Goal: Task Accomplishment & Management: Manage account settings

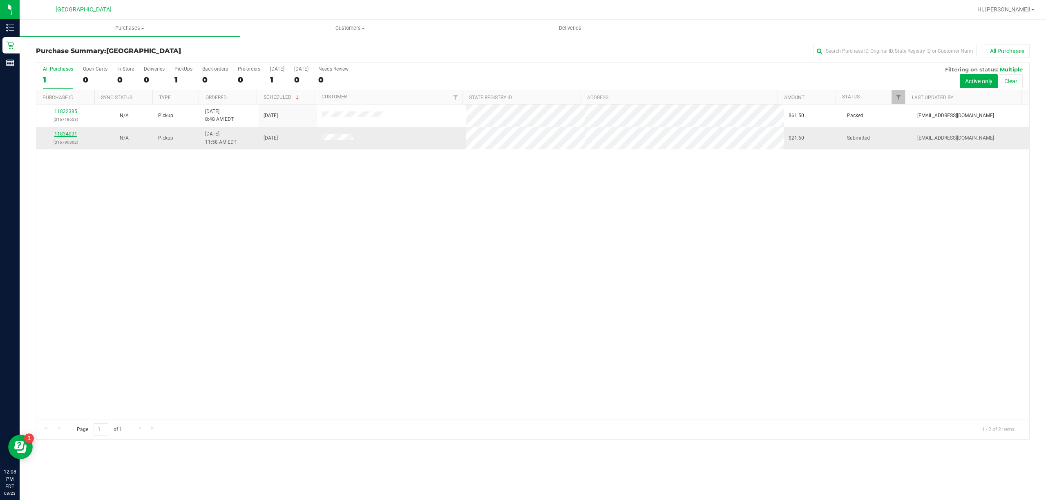
click at [69, 136] on link "11834091" at bounding box center [65, 134] width 23 height 6
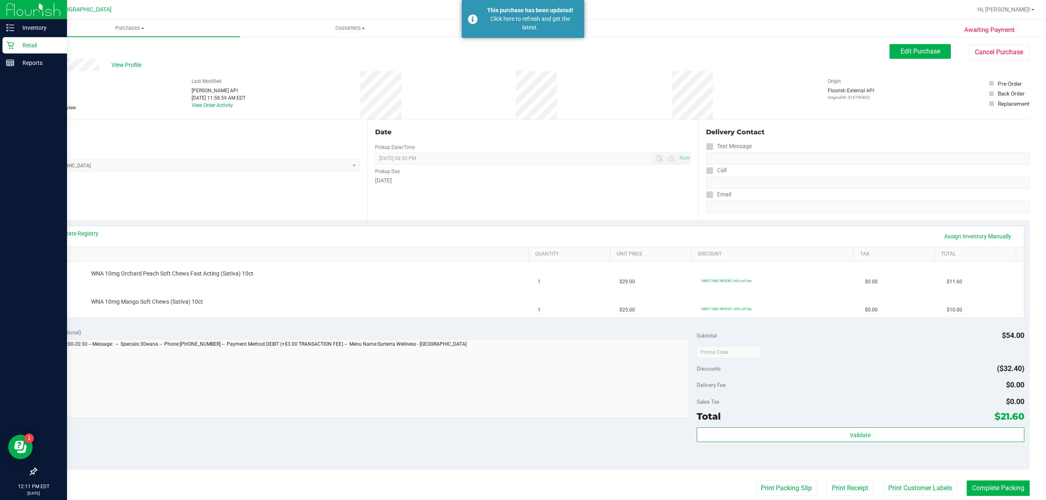
click at [9, 46] on icon at bounding box center [10, 46] width 8 height 8
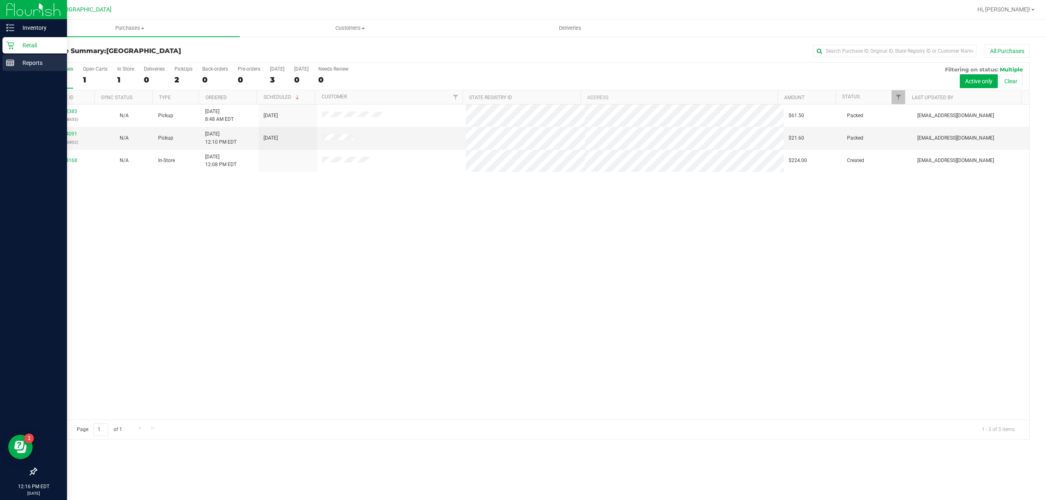
click at [20, 64] on p "Reports" at bounding box center [38, 63] width 49 height 10
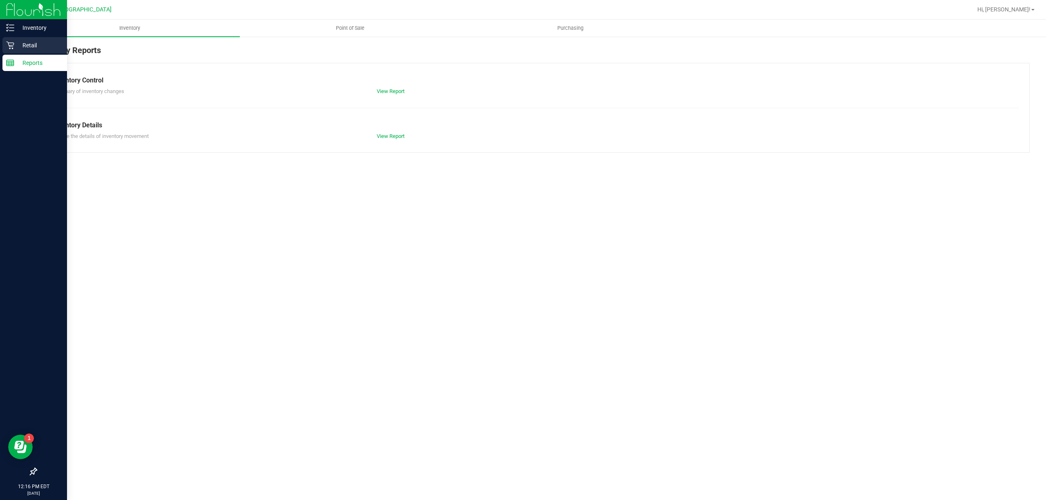
click at [38, 50] on p "Retail" at bounding box center [38, 45] width 49 height 10
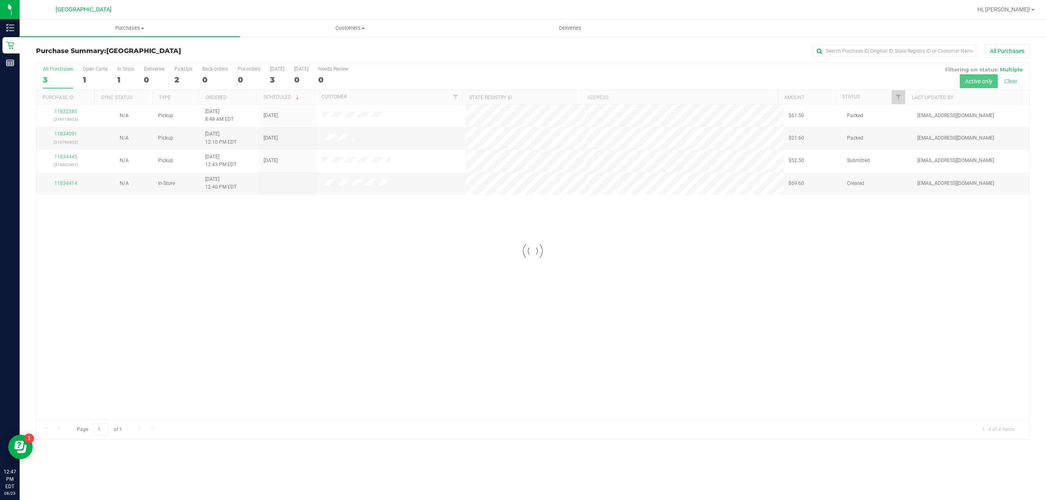
click at [58, 151] on div at bounding box center [532, 251] width 993 height 377
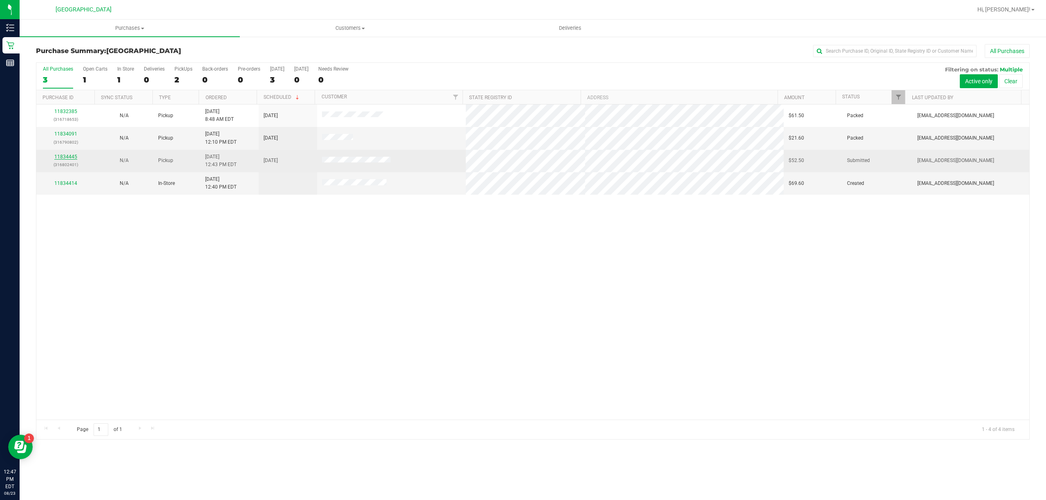
click at [60, 157] on link "11834445" at bounding box center [65, 157] width 23 height 6
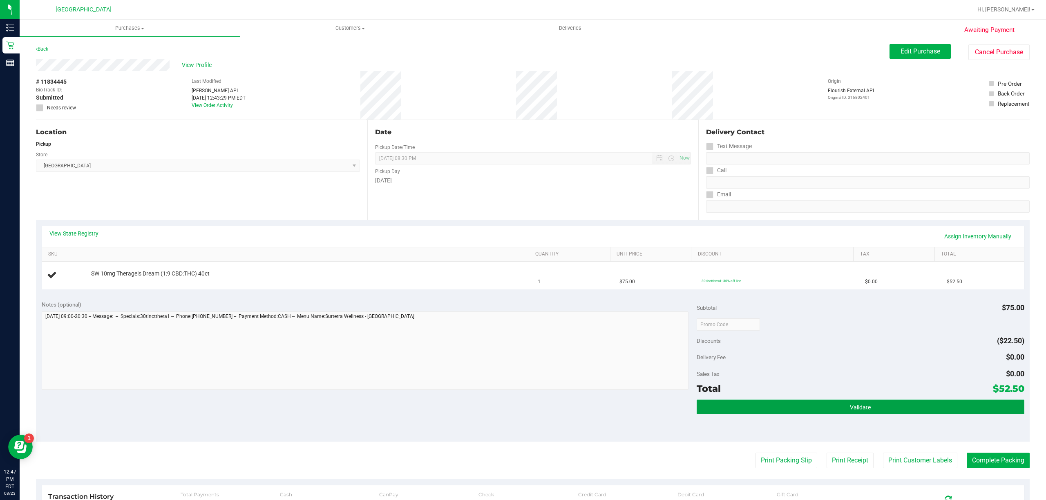
click at [716, 415] on button "Validate" at bounding box center [861, 407] width 328 height 15
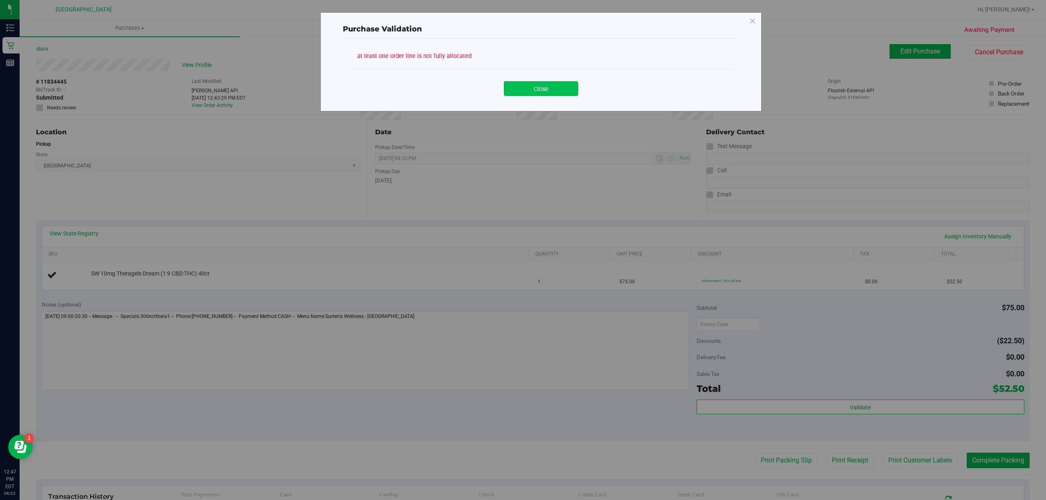
click at [525, 95] on button "Close" at bounding box center [541, 88] width 74 height 15
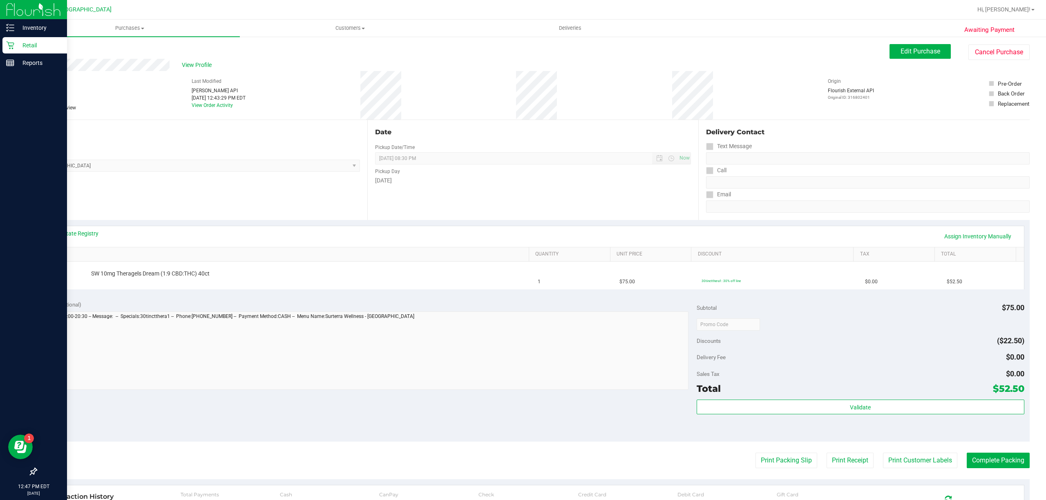
click at [12, 46] on icon at bounding box center [10, 45] width 8 height 8
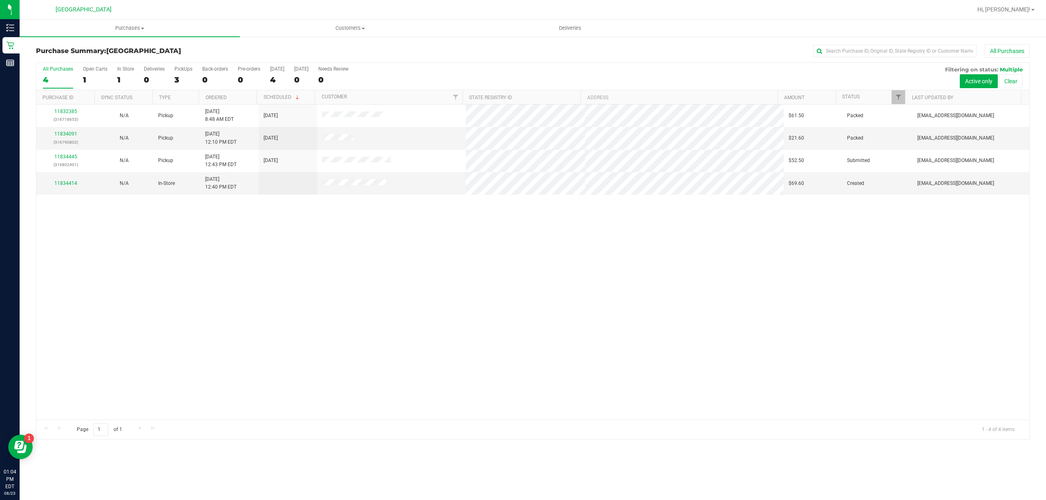
click at [327, 283] on div "11832385 (316718653) N/A Pickup [DATE] 8:48 AM EDT 8/23/2025 $61.50 Packed [EMA…" at bounding box center [532, 262] width 993 height 315
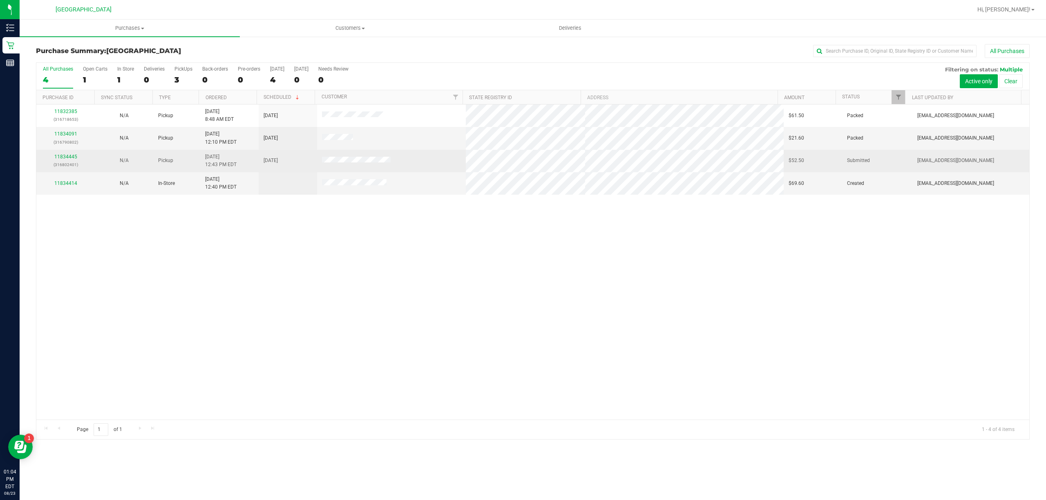
click at [74, 166] on p "(316802401)" at bounding box center [65, 165] width 49 height 8
click at [72, 157] on link "11834445" at bounding box center [65, 157] width 23 height 6
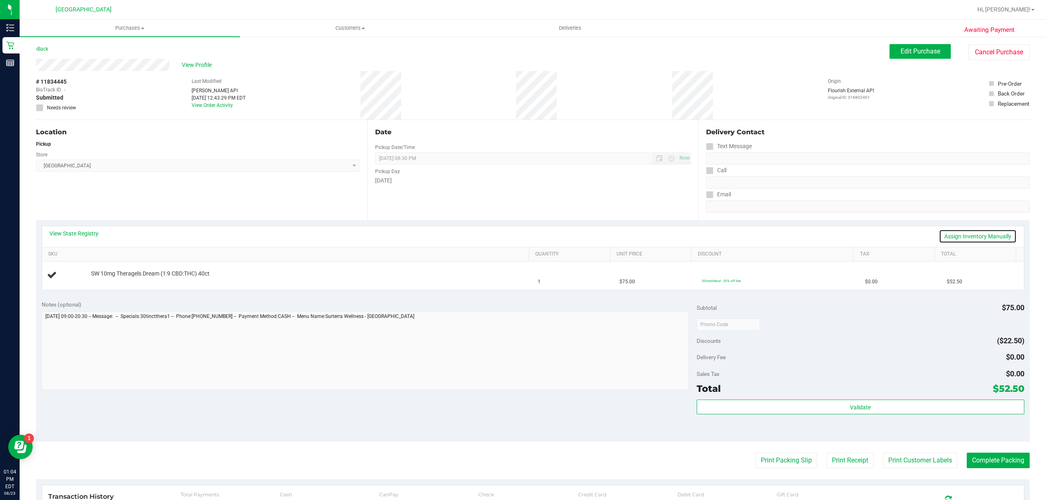
click at [962, 237] on link "Assign Inventory Manually" at bounding box center [978, 237] width 78 height 14
click at [114, 280] on link "Add Package" at bounding box center [105, 280] width 29 height 6
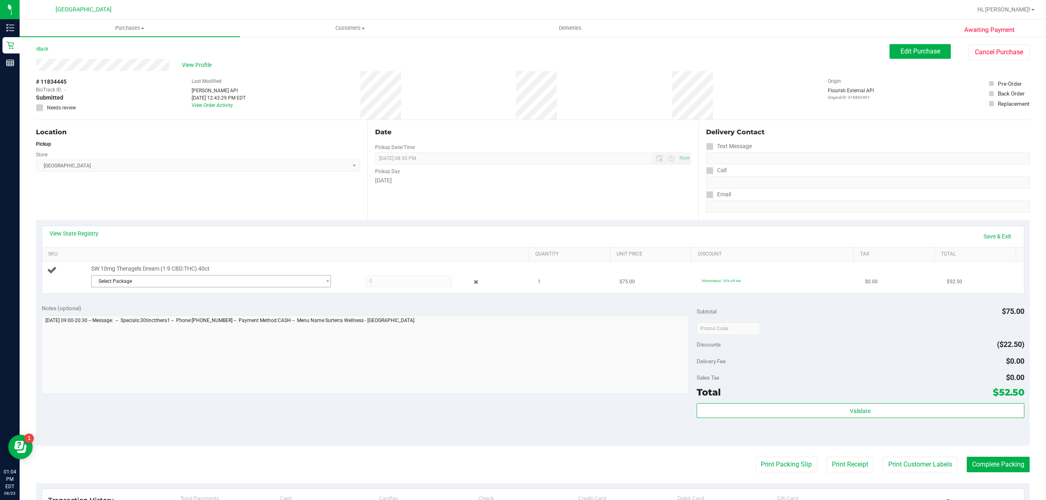
click at [179, 285] on span "Select Package" at bounding box center [206, 281] width 229 height 11
click at [253, 287] on span "Select Package" at bounding box center [206, 281] width 229 height 11
click at [224, 316] on span "( TG250625DRM1-F-0703 | orig: FLSRWGM-20250715-234 )" at bounding box center [207, 316] width 130 height 6
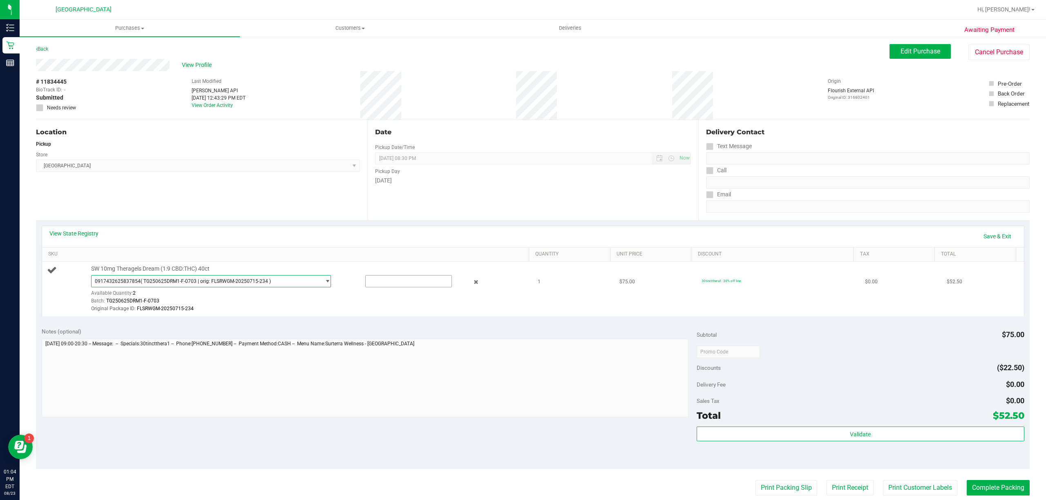
click at [373, 282] on input "text" at bounding box center [409, 281] width 86 height 11
click at [982, 237] on link "Save & Exit" at bounding box center [997, 237] width 38 height 14
click at [985, 237] on link "Assign Inventory Manually" at bounding box center [978, 237] width 78 height 14
click at [960, 235] on div "View State Registry Save & Exit" at bounding box center [532, 237] width 967 height 14
click at [991, 237] on link "Save & Exit" at bounding box center [997, 237] width 38 height 14
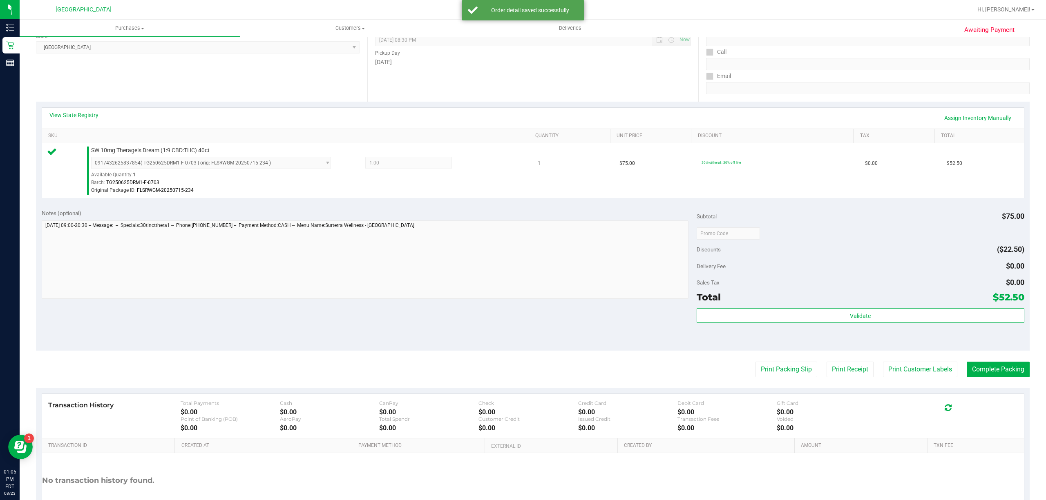
scroll to position [176, 0]
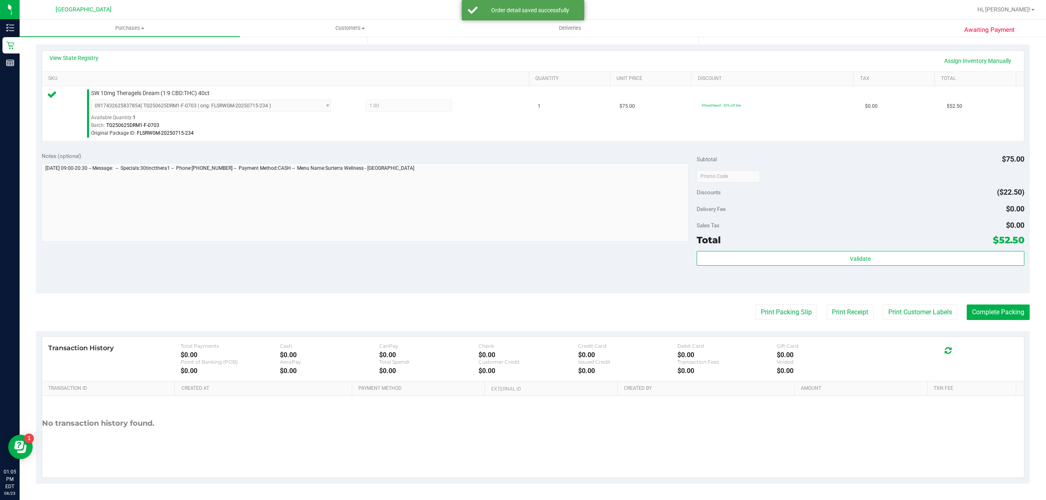
click at [911, 295] on purchase-details "Back Edit Purchase Cancel Purchase View Profile # 11834445 BioTrack ID: - Submi…" at bounding box center [533, 176] width 994 height 616
click at [910, 314] on button "Print Customer Labels" at bounding box center [920, 313] width 74 height 16
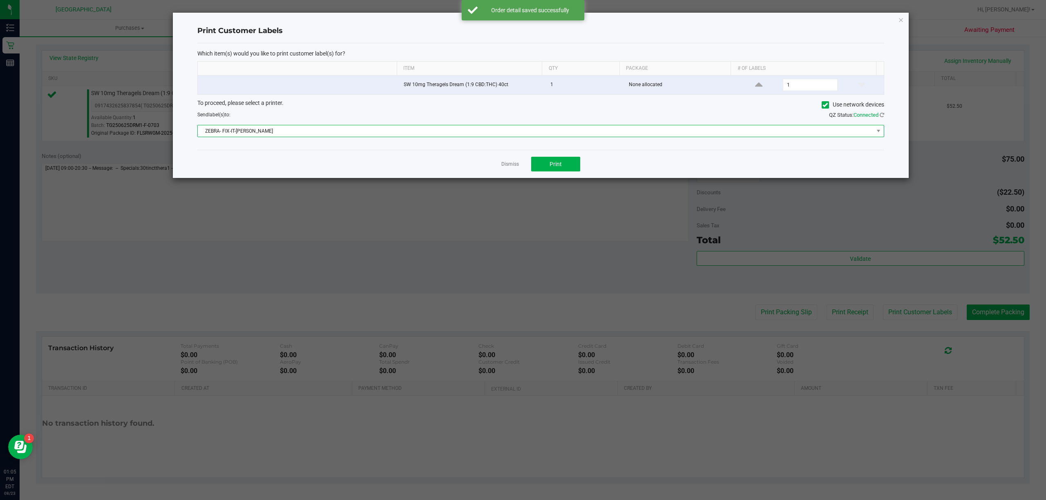
click at [572, 134] on span "ZEBRA- FIX-IT-[PERSON_NAME]" at bounding box center [536, 130] width 676 height 11
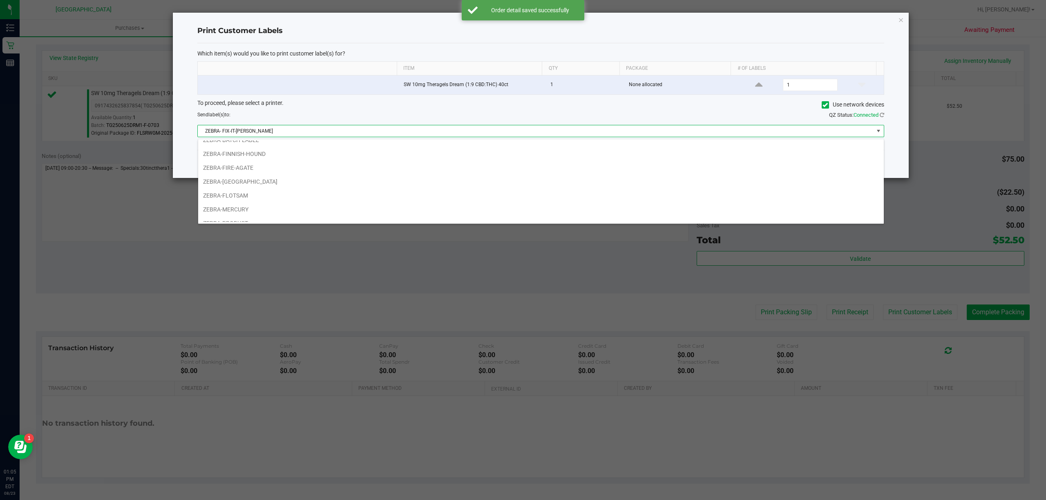
scroll to position [60, 0]
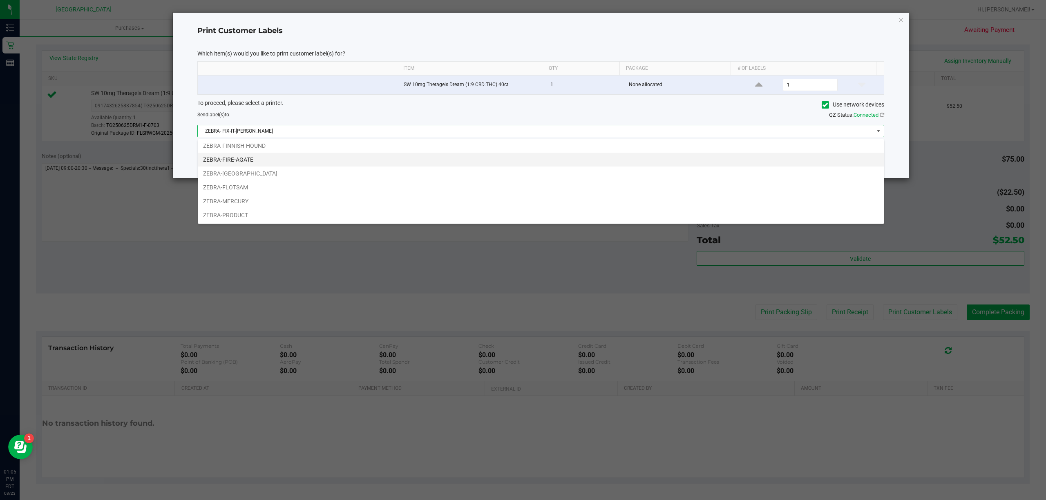
click at [254, 163] on li "ZEBRA-FIRE-AGATE" at bounding box center [541, 160] width 686 height 14
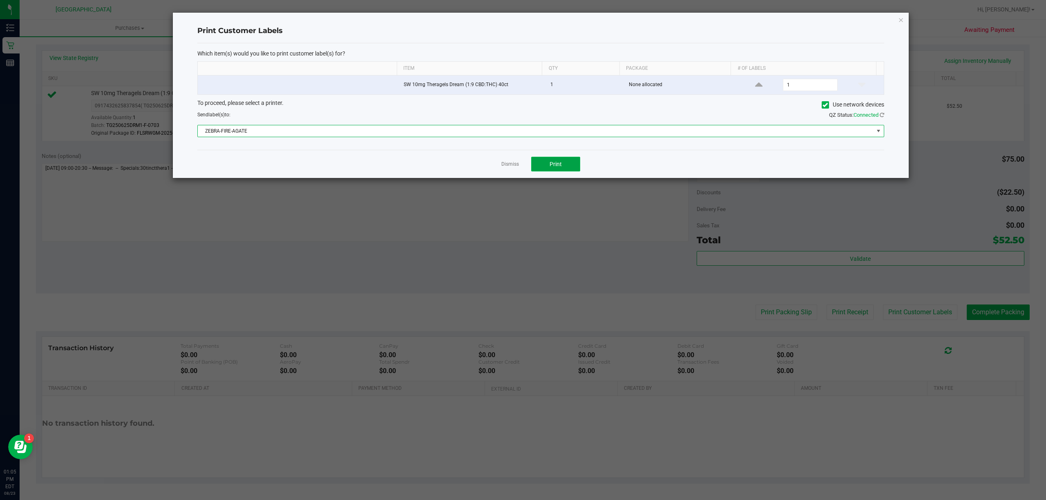
click at [559, 164] on span "Print" at bounding box center [555, 164] width 12 height 7
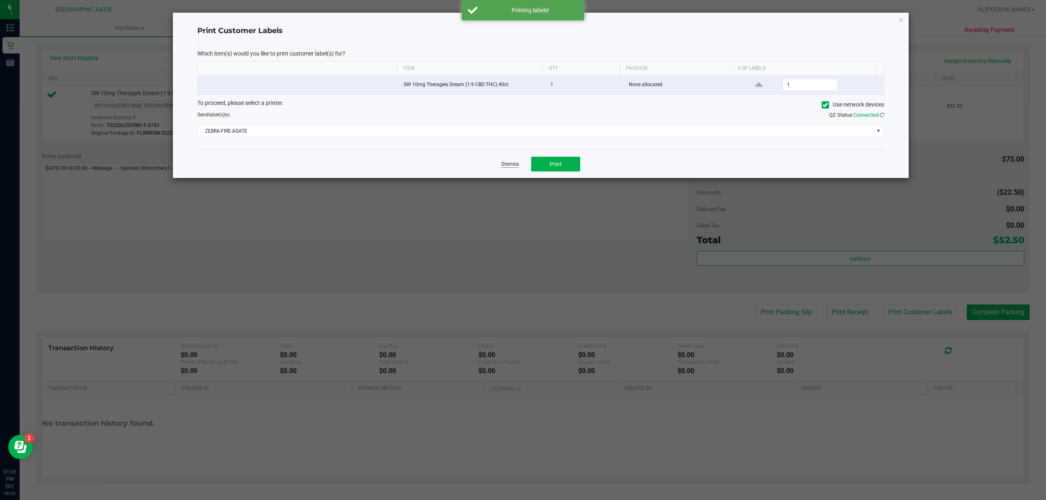
click at [512, 162] on link "Dismiss" at bounding box center [510, 164] width 18 height 7
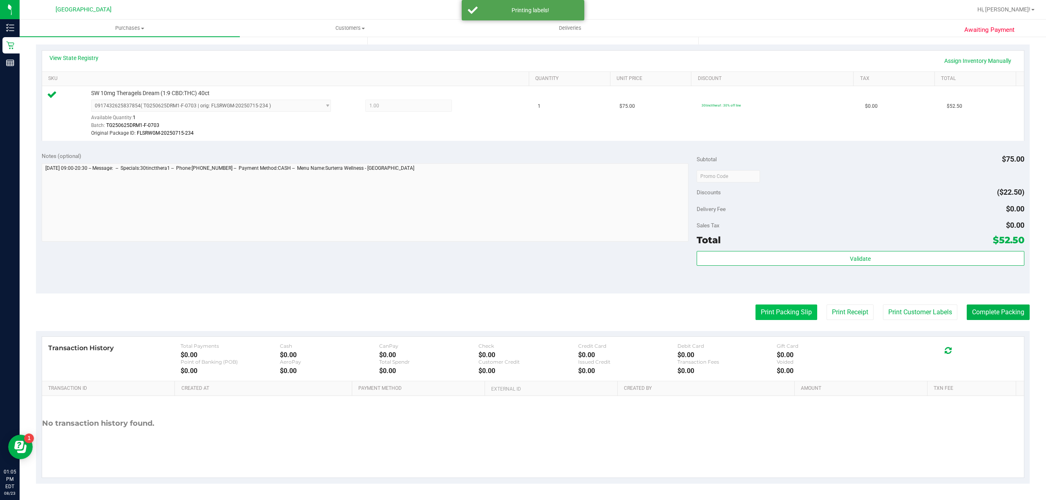
click at [773, 313] on button "Print Packing Slip" at bounding box center [786, 313] width 62 height 16
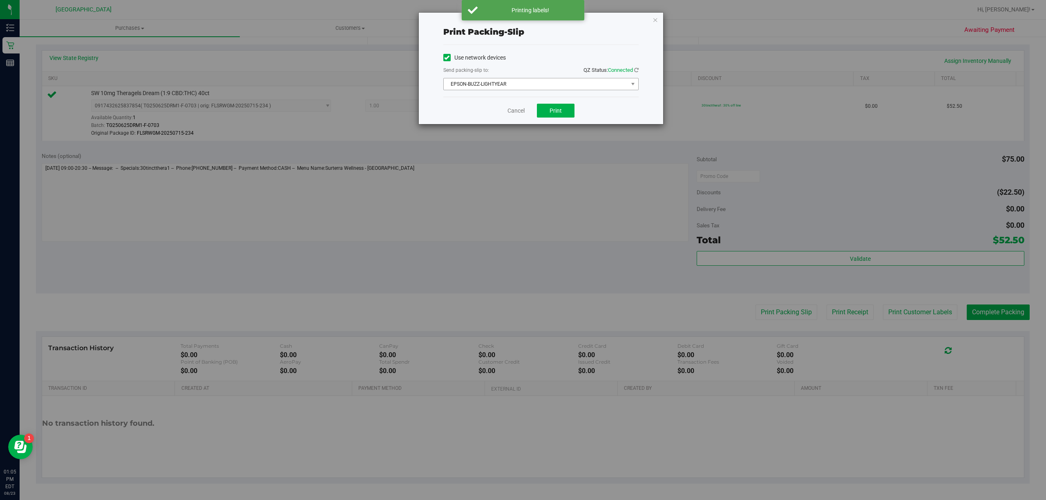
click at [556, 88] on span "EPSON-BUZZ-LIGHTYEAR" at bounding box center [536, 83] width 184 height 11
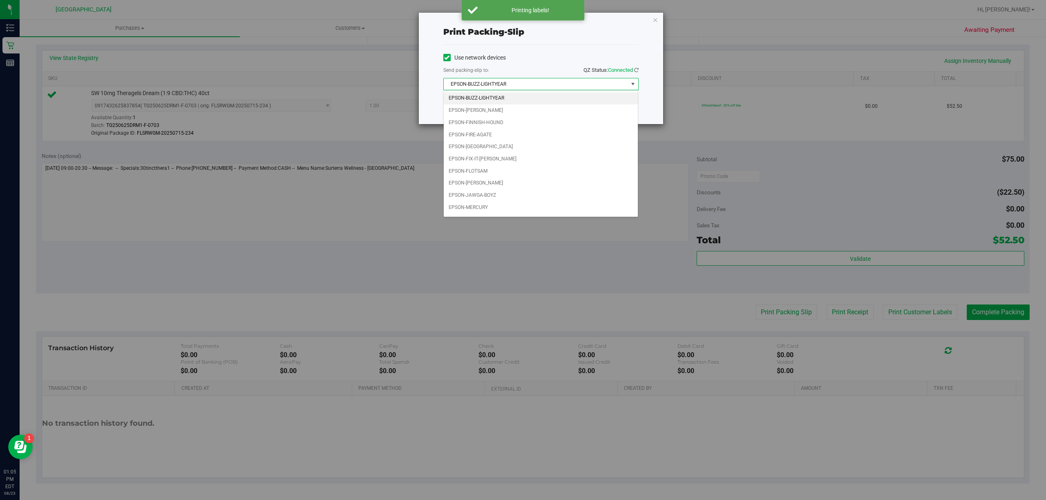
scroll to position [26, 0]
click at [498, 140] on li "EPSON-FIX-IT-[PERSON_NAME]" at bounding box center [541, 136] width 194 height 12
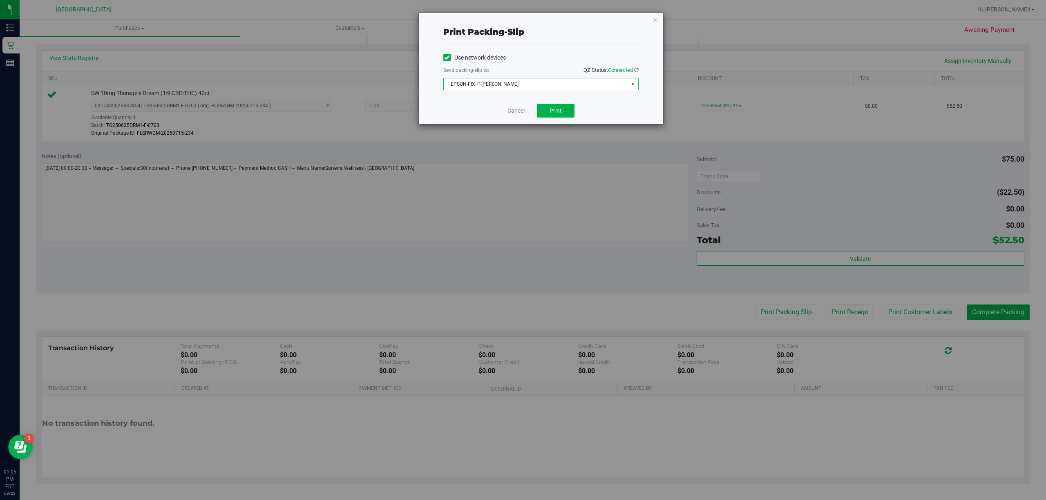
click at [529, 87] on span "EPSON-FIX-IT-[PERSON_NAME]" at bounding box center [536, 83] width 184 height 11
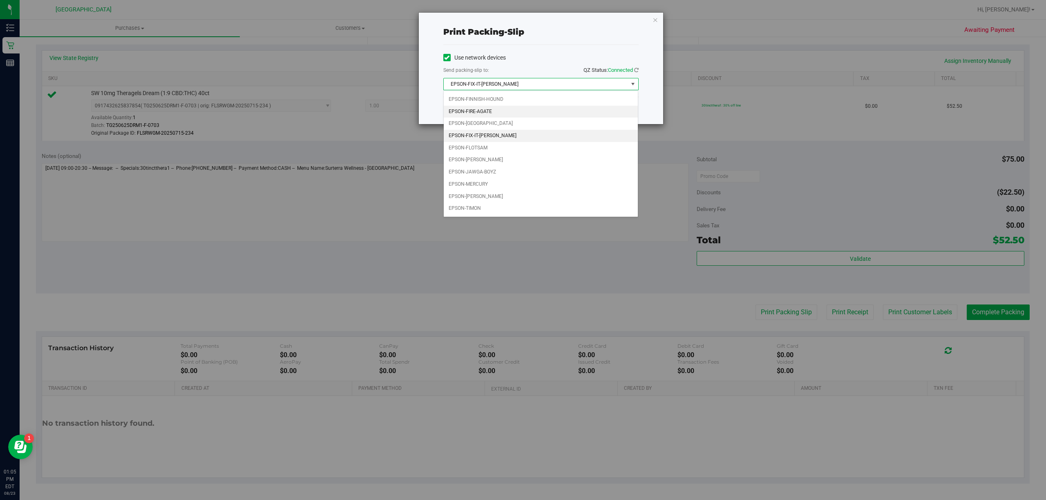
click at [499, 109] on li "EPSON-FIRE-AGATE" at bounding box center [541, 112] width 194 height 12
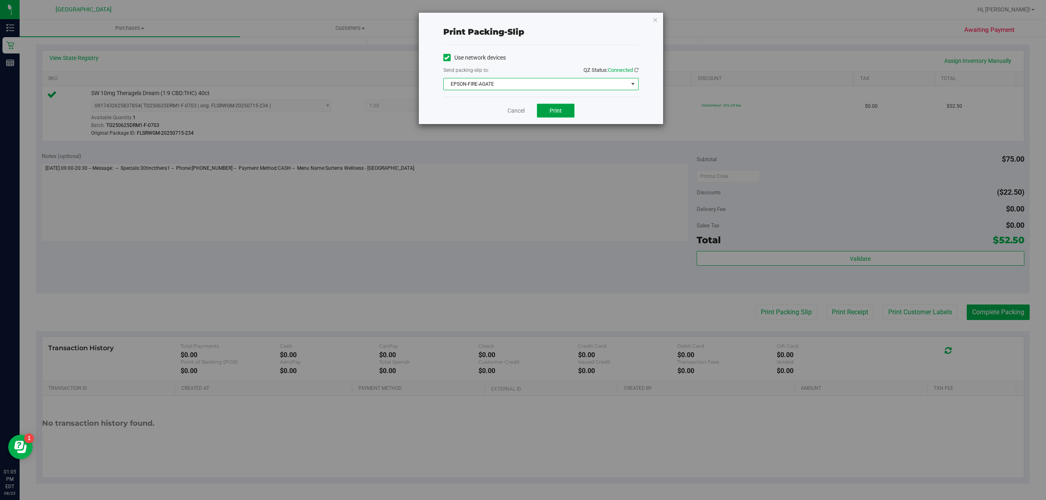
click at [555, 111] on span "Print" at bounding box center [555, 110] width 12 height 7
click at [512, 114] on link "Cancel" at bounding box center [515, 111] width 17 height 9
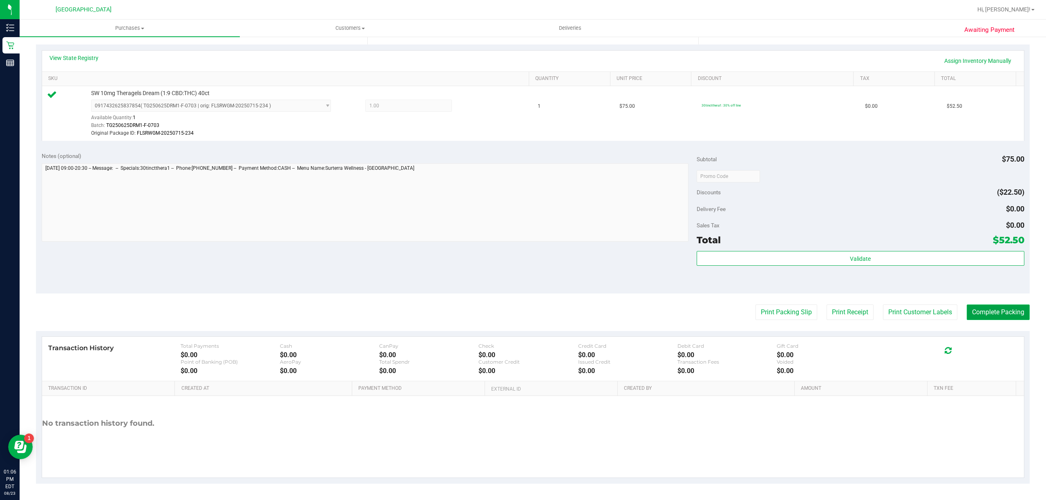
click at [1012, 310] on button "Complete Packing" at bounding box center [998, 313] width 63 height 16
